Goal: Task Accomplishment & Management: Manage account settings

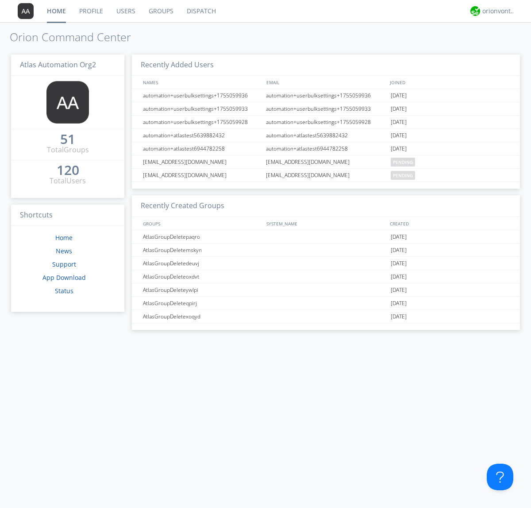
click at [125, 11] on link "Users" at bounding box center [126, 11] width 32 height 22
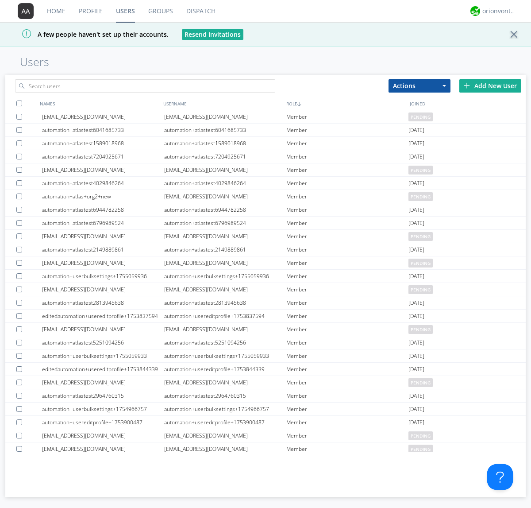
click at [491, 85] on div "Add New User" at bounding box center [491, 85] width 62 height 13
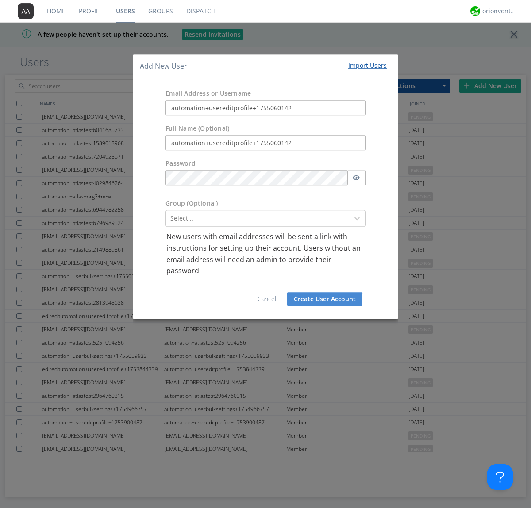
click at [325, 299] on button "Create User Account" at bounding box center [324, 298] width 75 height 13
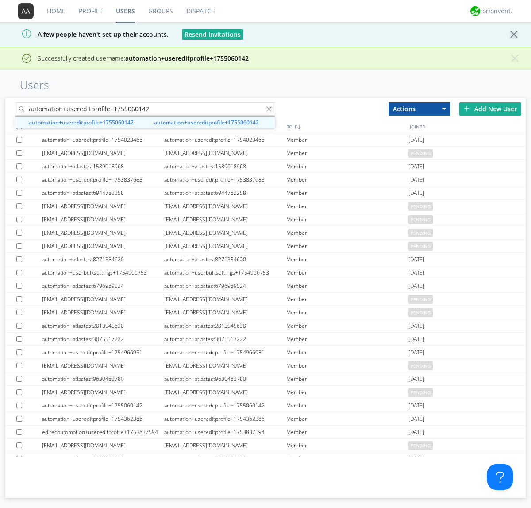
type input "automation+usereditprofile+1755060142"
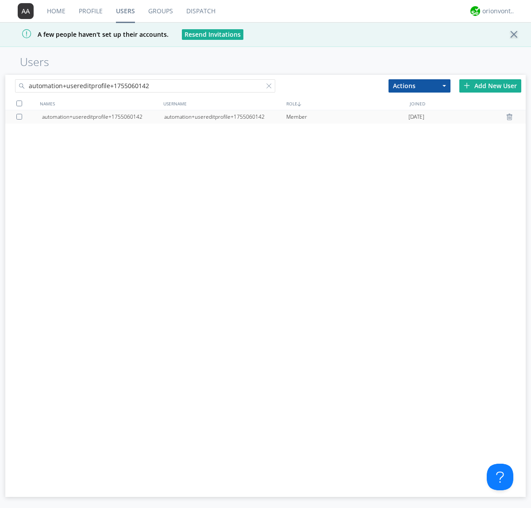
click at [225, 116] on div "automation+usereditprofile+1755060142" at bounding box center [225, 116] width 122 height 13
